Goal: Find specific page/section: Find specific page/section

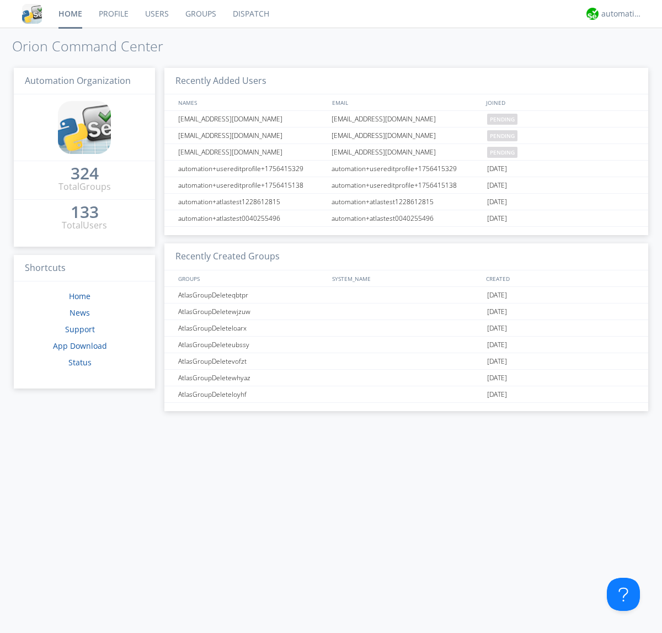
click at [250, 14] on link "Dispatch" at bounding box center [251, 14] width 53 height 28
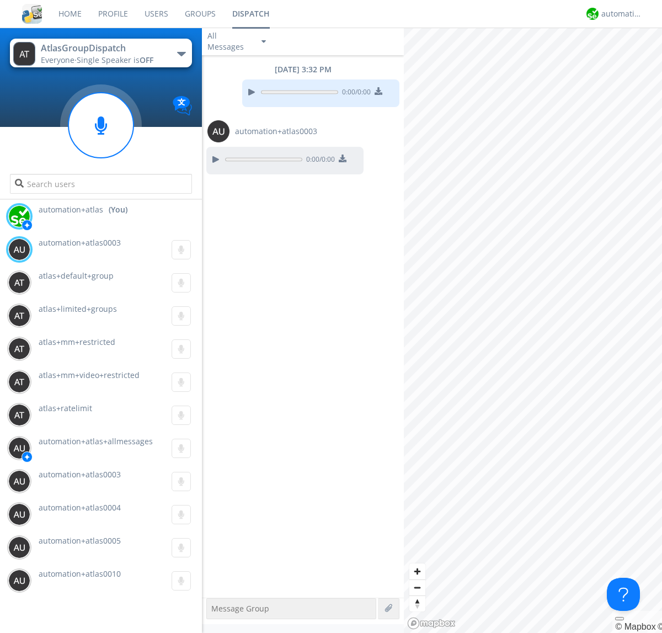
click at [181, 54] on div "button" at bounding box center [181, 54] width 9 height 4
click at [0, 0] on span "AtlasGroupDispatchLarge" at bounding box center [0, 0] width 0 height 0
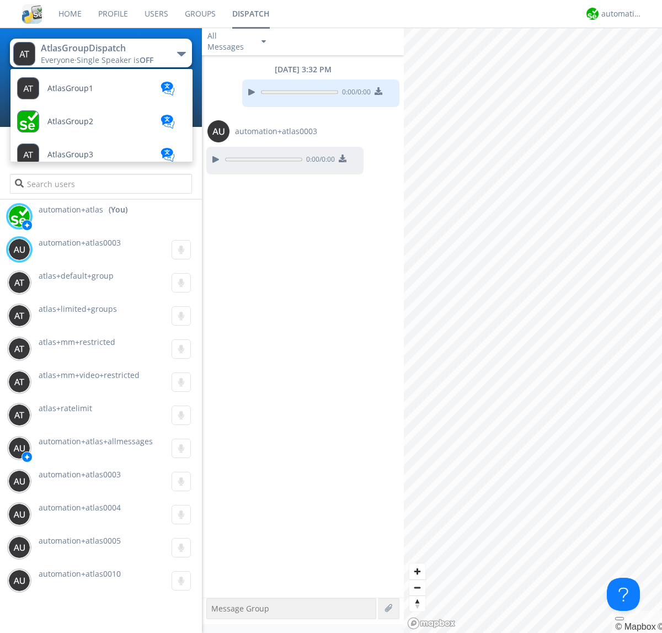
scroll to position [428, 0]
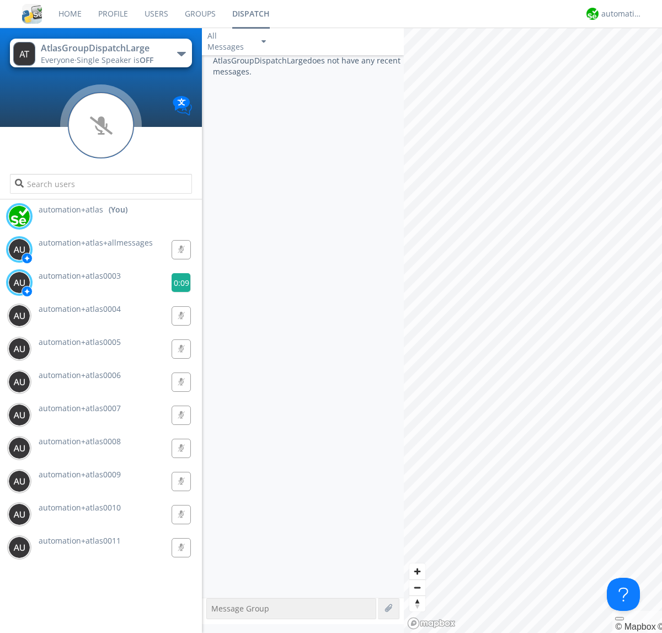
click at [177, 283] on g at bounding box center [181, 282] width 19 height 19
